Goal: Check status: Check status

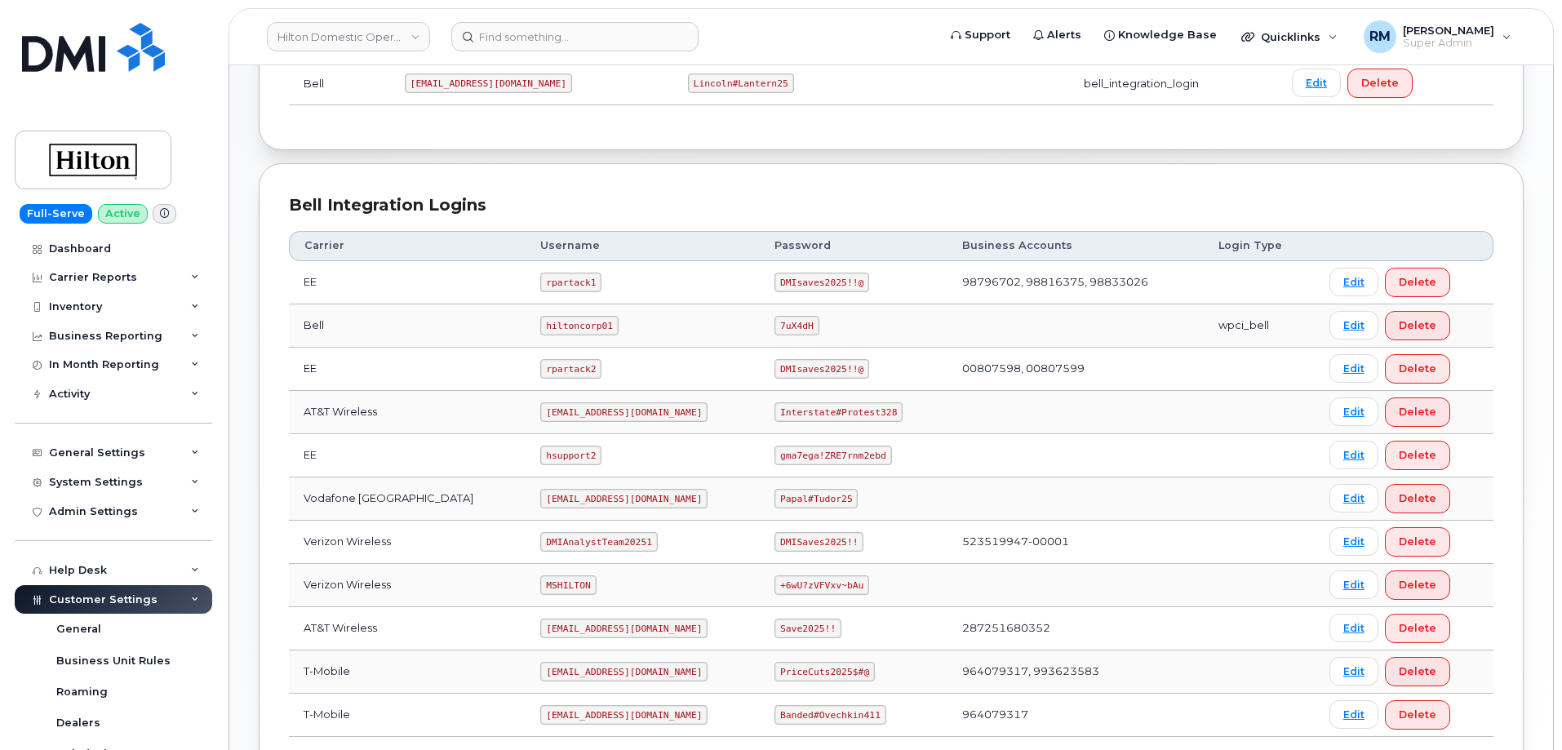
scroll to position [326, 0]
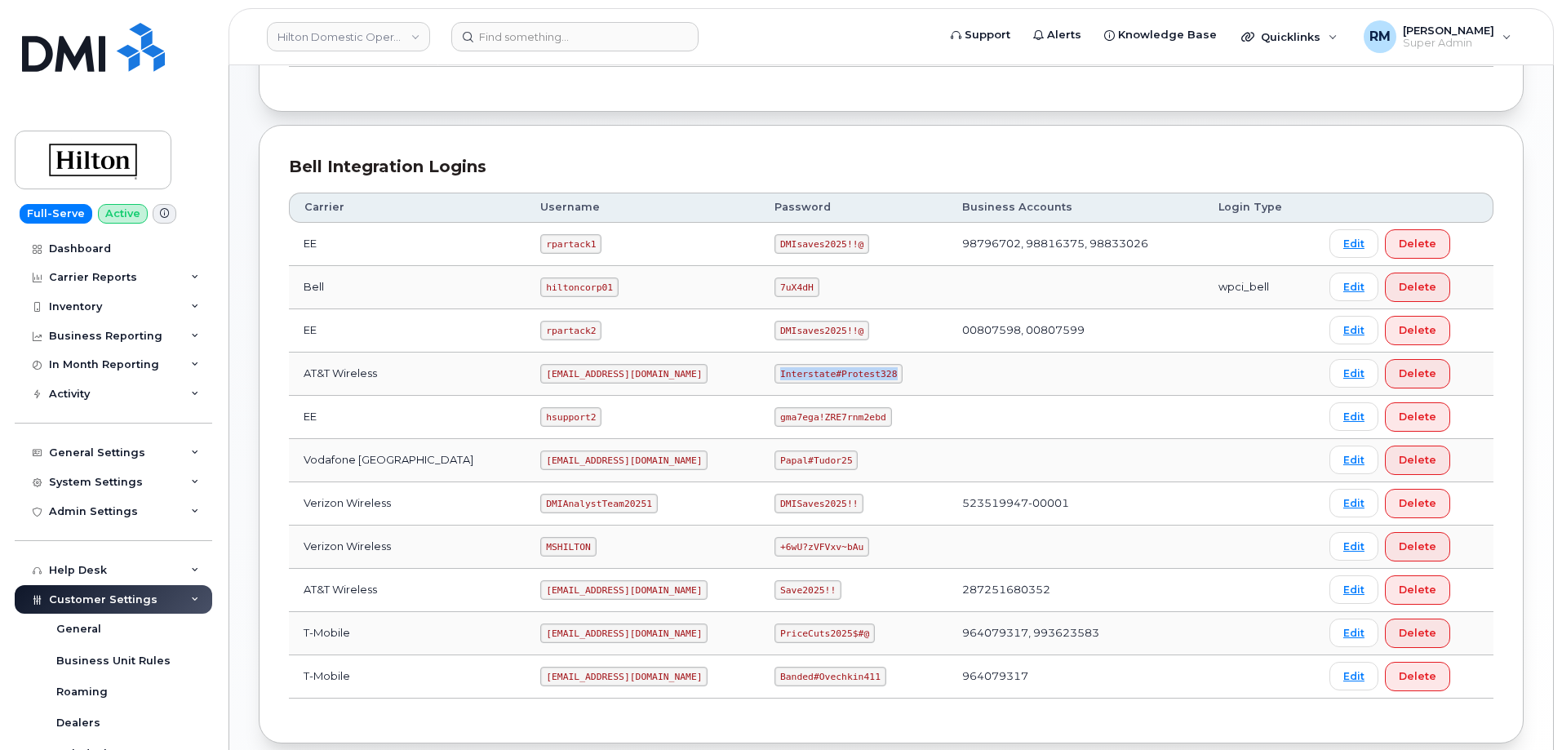
drag, startPoint x: 765, startPoint y: 373, endPoint x: 871, endPoint y: 372, distance: 106.1
click at [871, 372] on code "Interstate#Protest328" at bounding box center [838, 374] width 128 height 20
copy code "Interstate#Protest328"
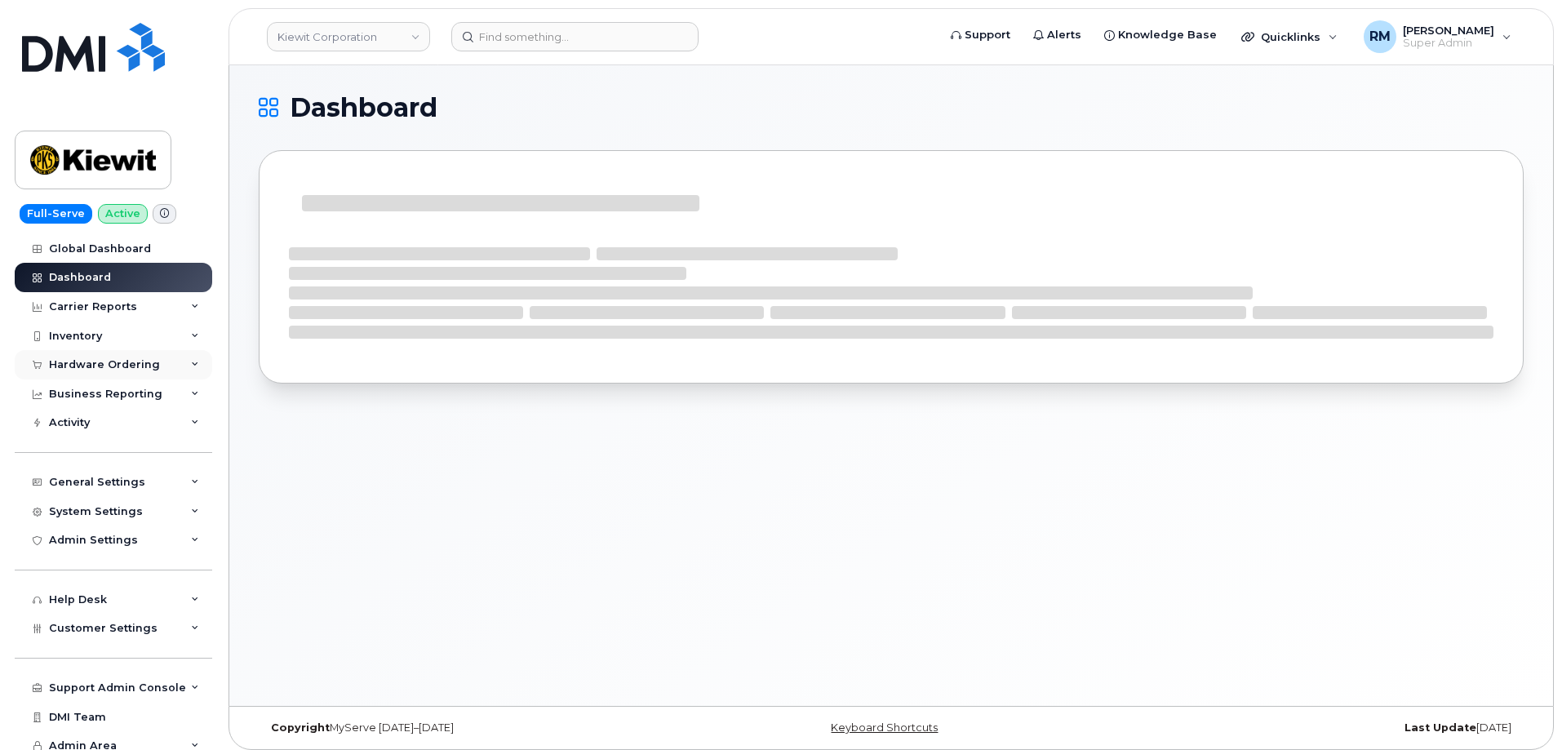
click at [84, 361] on div "Hardware Ordering" at bounding box center [104, 364] width 111 height 13
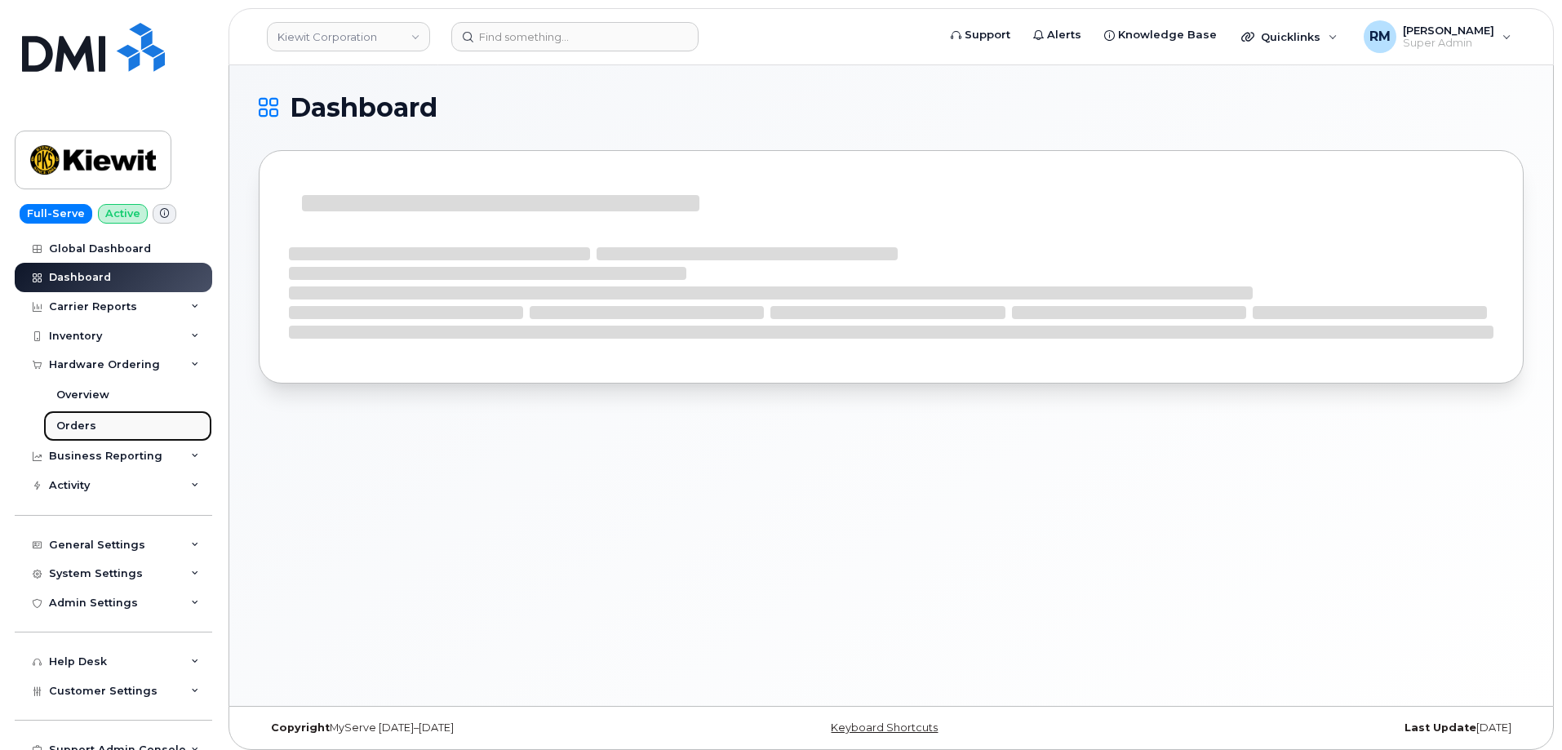
click at [77, 426] on div "Orders" at bounding box center [76, 426] width 40 height 15
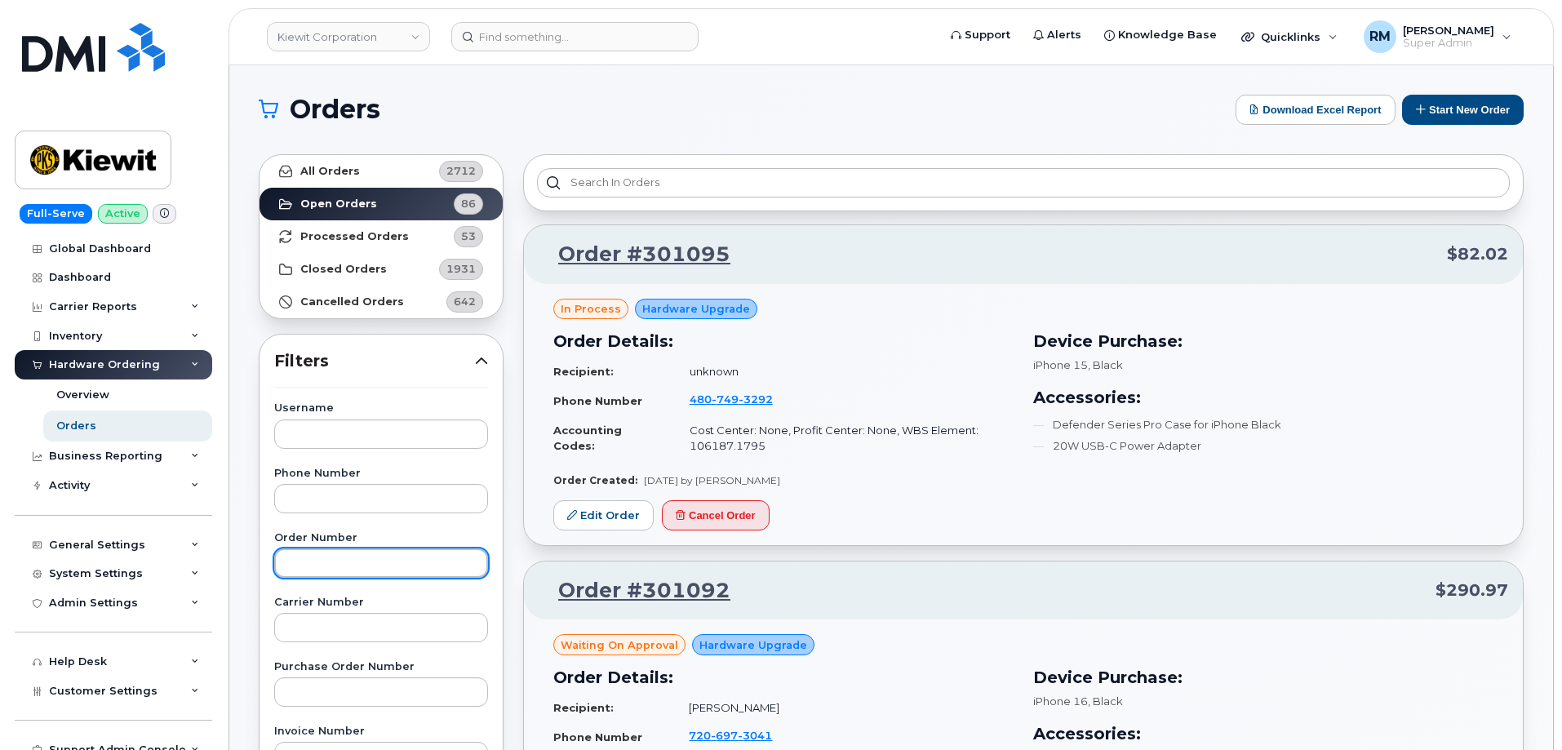
click at [303, 559] on input "text" at bounding box center [381, 562] width 214 height 29
paste input "301089"
type input "301089"
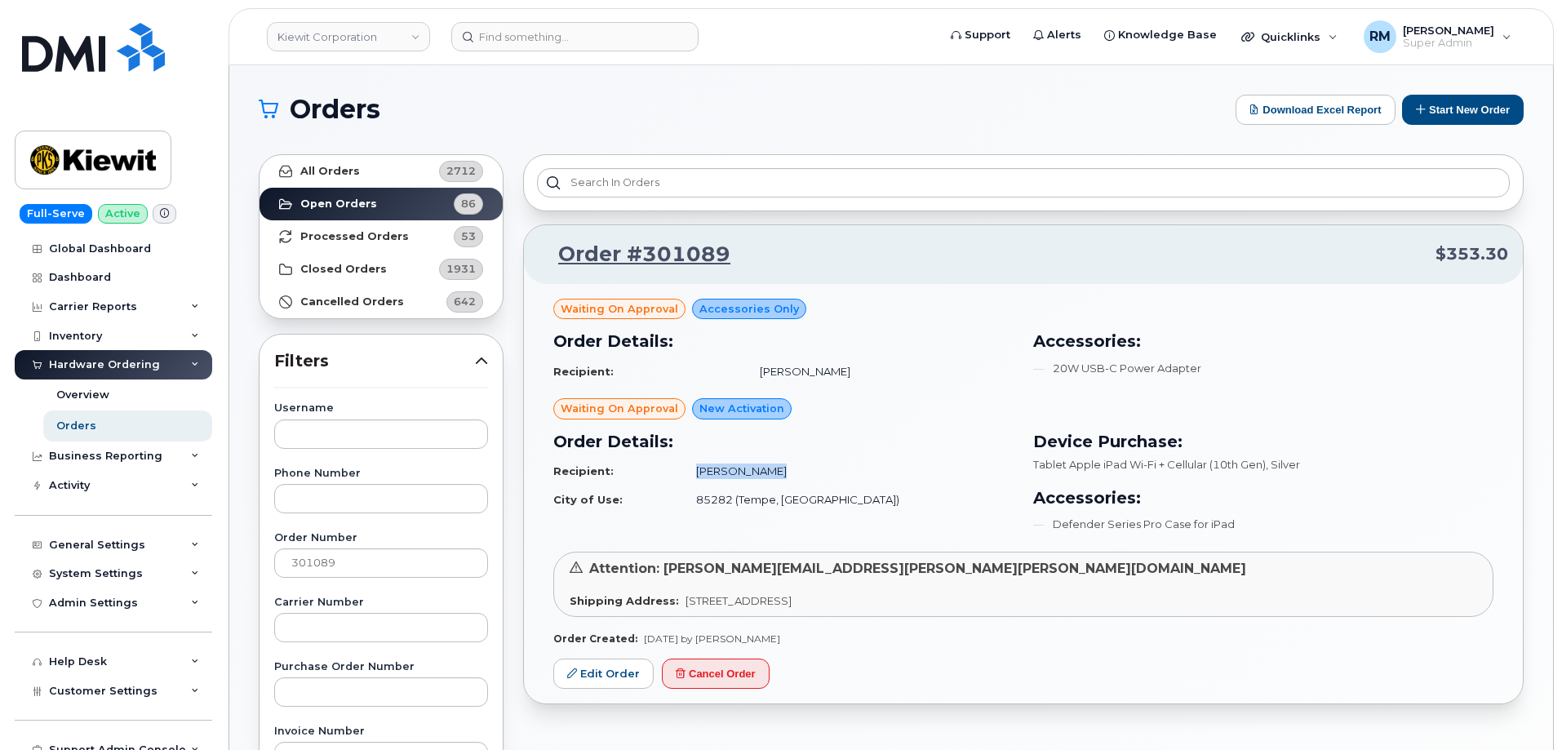
drag, startPoint x: 831, startPoint y: 466, endPoint x: 751, endPoint y: 474, distance: 81.2
click at [751, 474] on td "Jessie Marler" at bounding box center [847, 471] width 332 height 29
copy td "Jessie Marler"
click at [803, 502] on td "85282 (Tempe, AZ)" at bounding box center [847, 500] width 332 height 29
drag, startPoint x: 876, startPoint y: 570, endPoint x: 663, endPoint y: 571, distance: 213.8
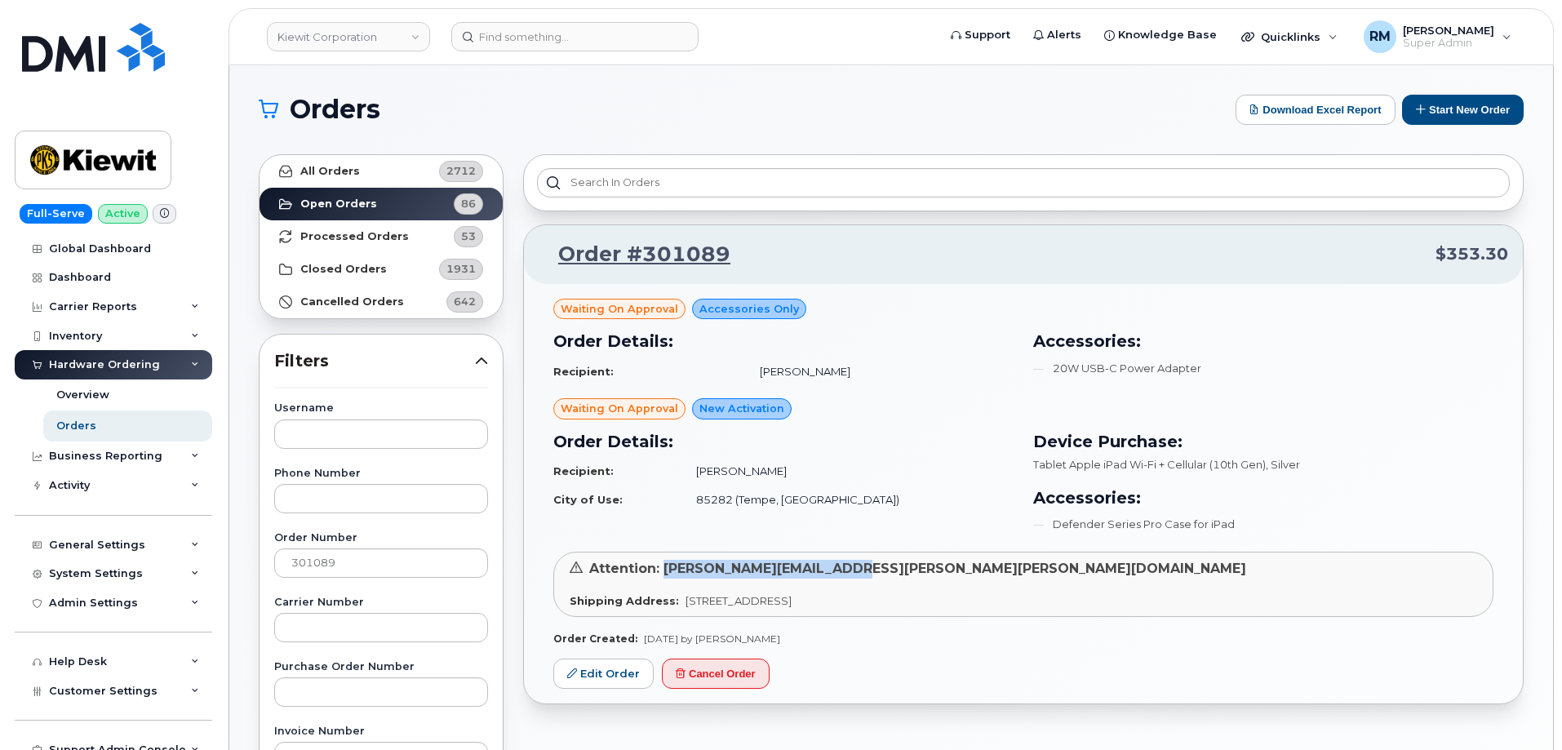
click at [663, 571] on div "Attention: JESSIE.MARLER@KIEWIT.COM" at bounding box center [1023, 569] width 907 height 19
copy span "JESSIE.MARLER@KIEWIT.COM"
drag, startPoint x: 742, startPoint y: 251, endPoint x: 642, endPoint y: 259, distance: 99.9
click at [642, 259] on p "Order #301089 $353.30" at bounding box center [1023, 254] width 969 height 29
copy link "301089"
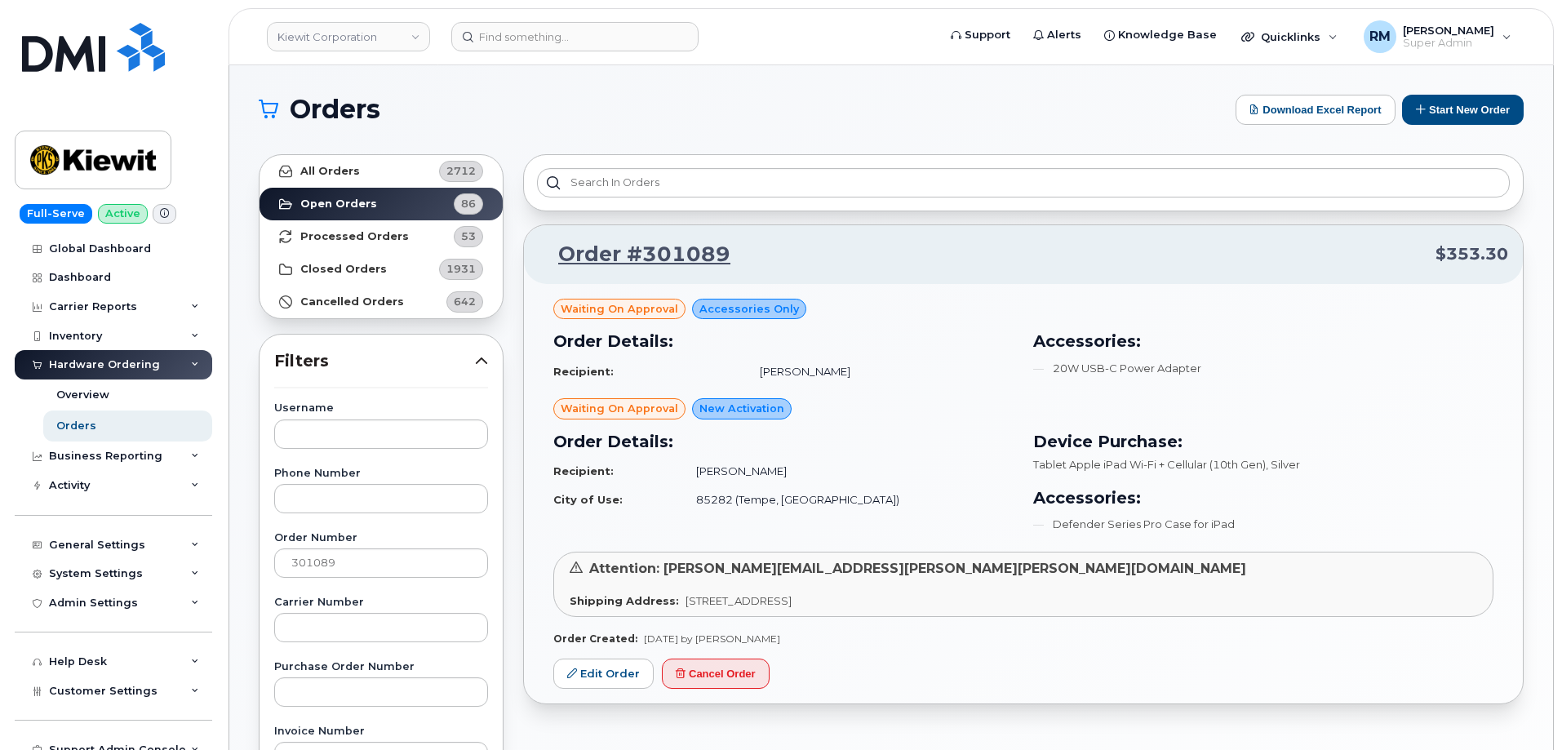
click at [930, 481] on td "Jessie Marler" at bounding box center [847, 471] width 332 height 29
drag, startPoint x: 852, startPoint y: 373, endPoint x: 779, endPoint y: 375, distance: 72.6
click at [779, 375] on td "Jessie Marler" at bounding box center [879, 371] width 268 height 29
copy td "Jessie Marler"
drag, startPoint x: 738, startPoint y: 252, endPoint x: 636, endPoint y: 257, distance: 102.1
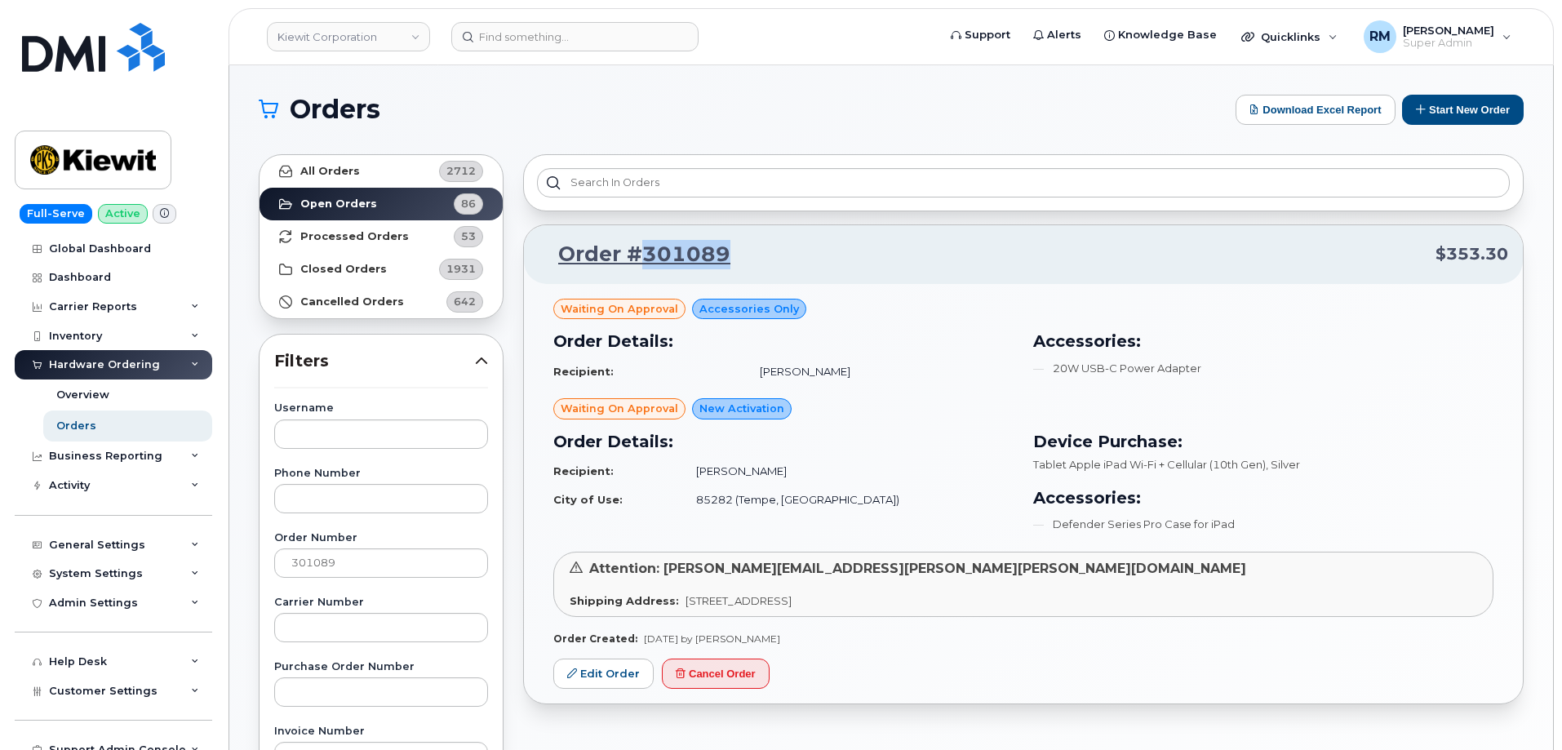
click at [636, 257] on p "Order #301089 $353.30" at bounding box center [1023, 254] width 969 height 29
copy link "301089"
click at [922, 379] on td "Jessie Marler" at bounding box center [879, 371] width 268 height 29
drag, startPoint x: 797, startPoint y: 637, endPoint x: 721, endPoint y: 643, distance: 76.9
click at [721, 643] on div "Order Created: Sep 18, 2025 by Mark Oyekunie" at bounding box center [1023, 639] width 940 height 14
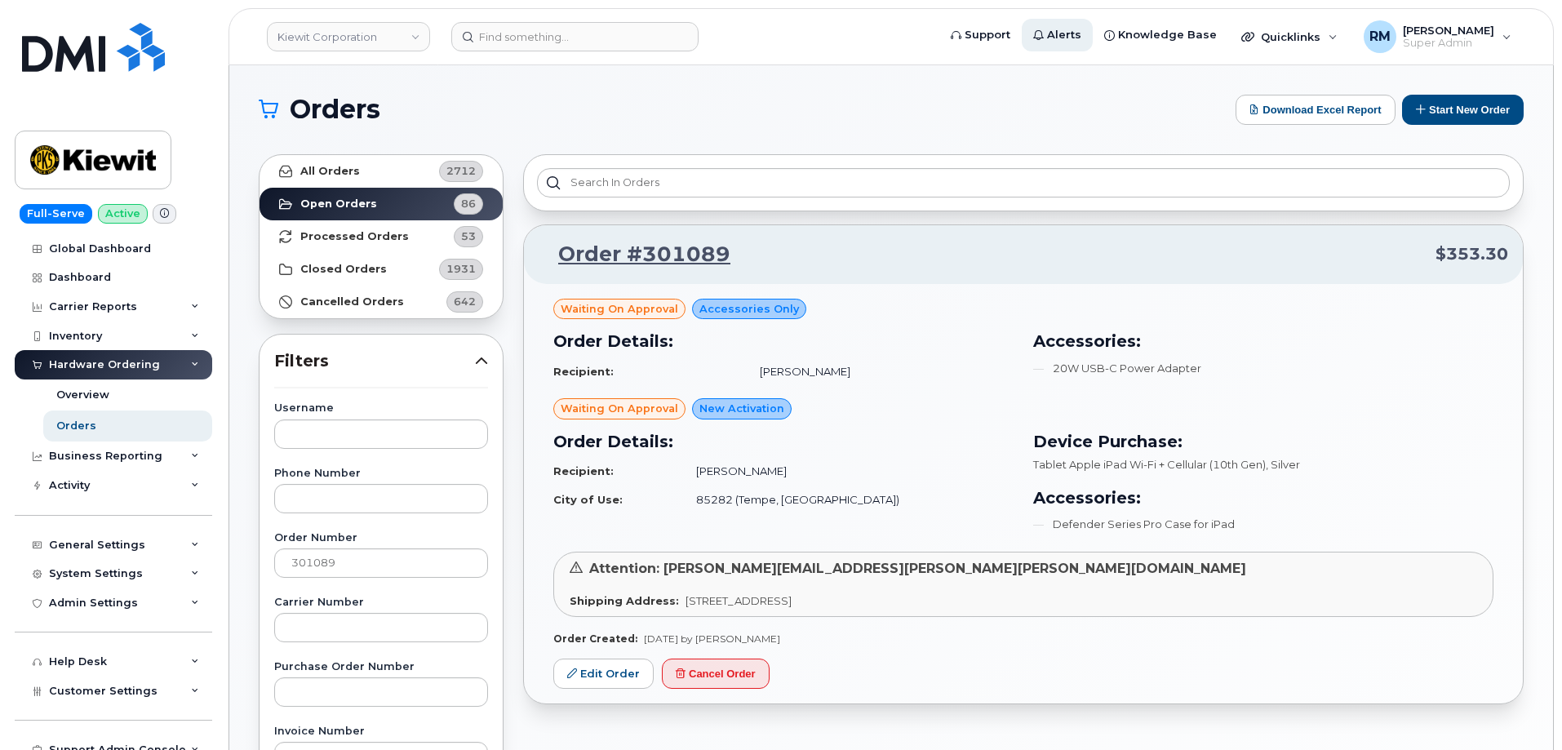
copy span "Mark Oyekunie"
